Goal: Information Seeking & Learning: Learn about a topic

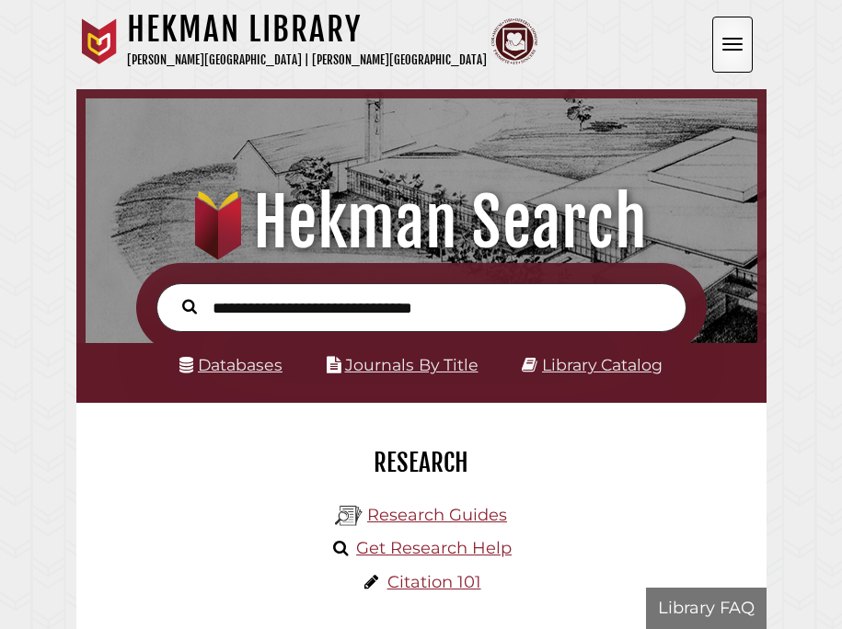
scroll to position [221, 662]
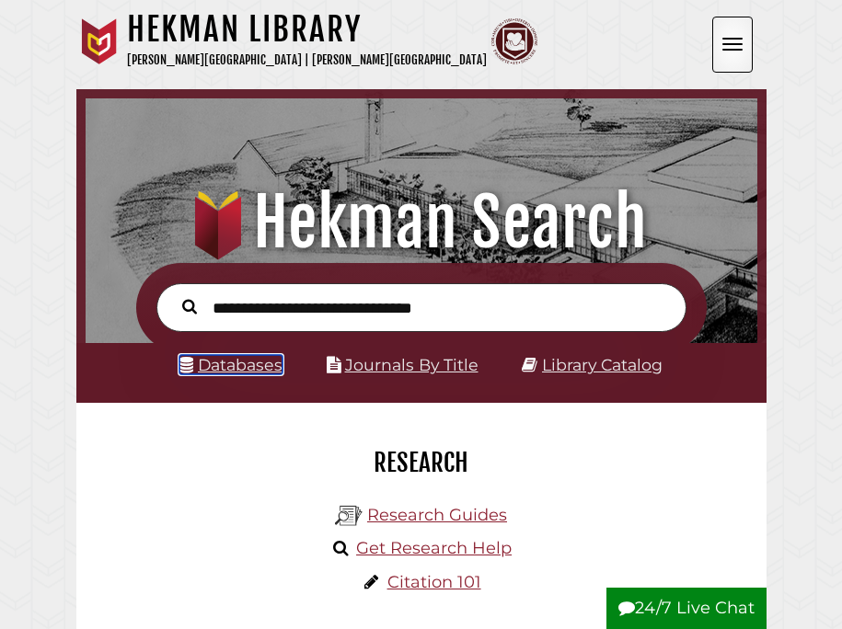
click at [225, 363] on link "Databases" at bounding box center [230, 364] width 103 height 19
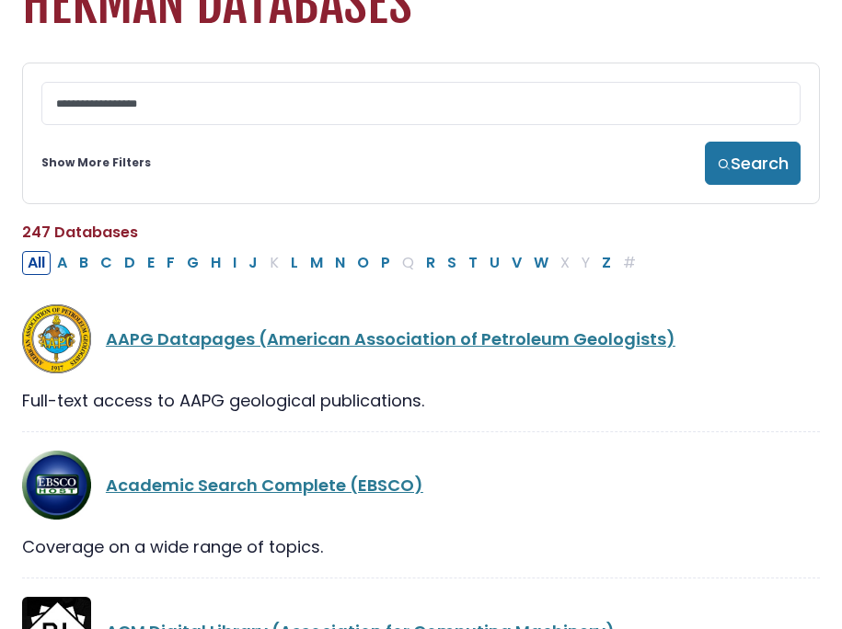
scroll to position [94, 0]
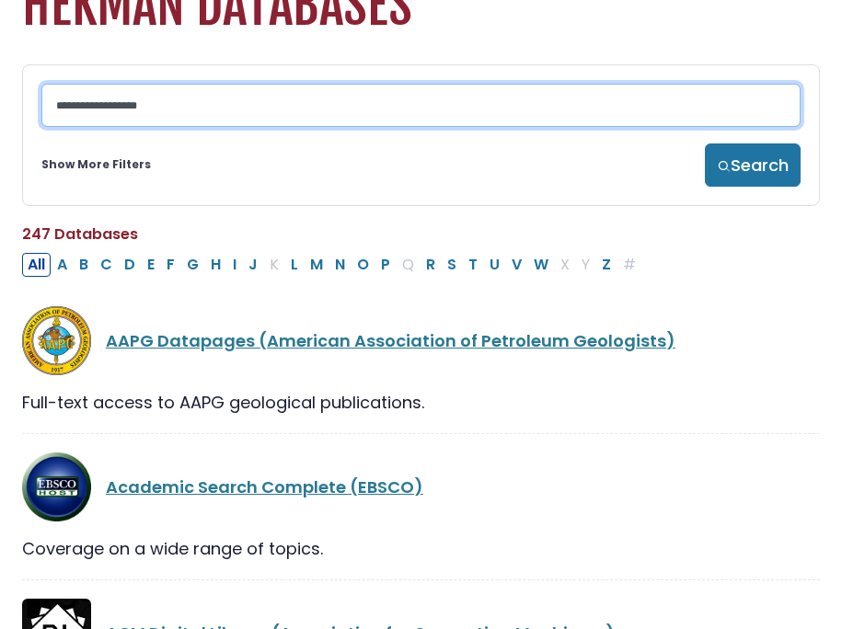
click at [202, 103] on input "Search database by title or keyword" at bounding box center [420, 105] width 759 height 43
type input "**********"
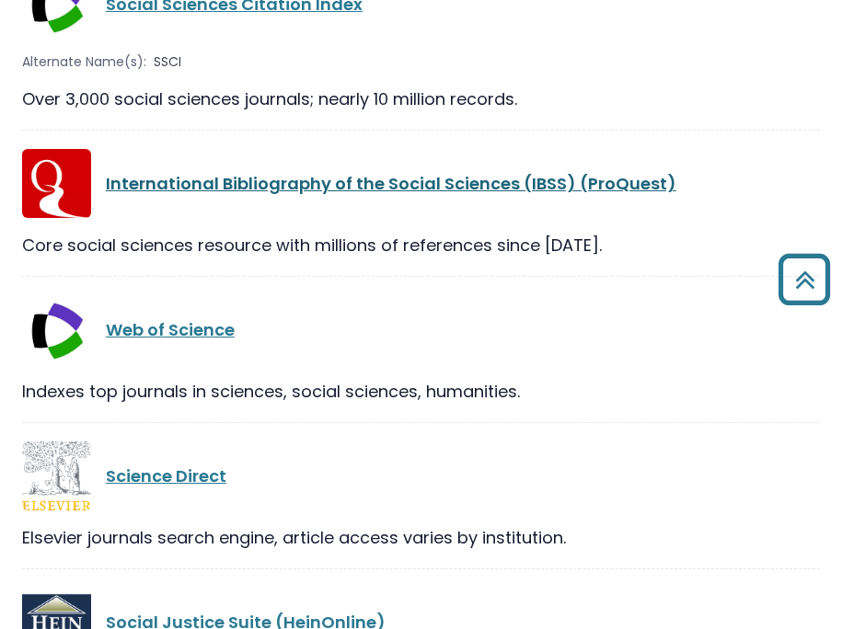
scroll to position [402, 0]
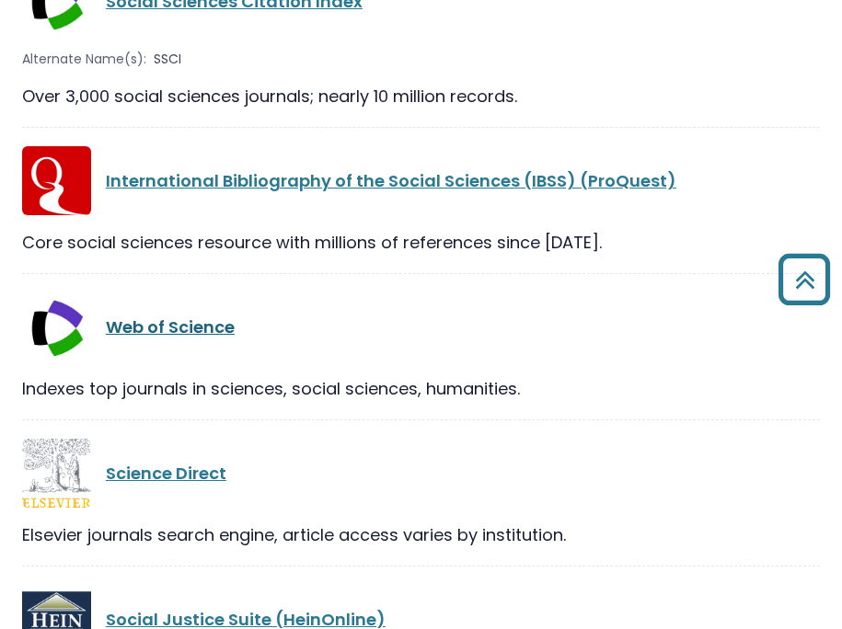
click at [149, 332] on link "Web of Science" at bounding box center [170, 327] width 129 height 23
